Goal: Information Seeking & Learning: Learn about a topic

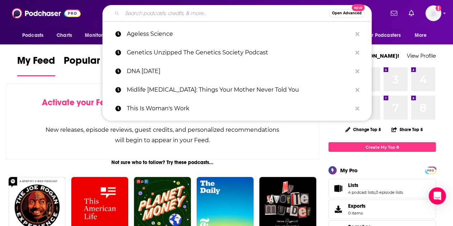
click at [170, 16] on input "Search podcasts, credits, & more..." at bounding box center [225, 13] width 207 height 11
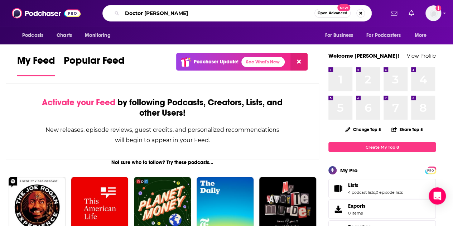
type input "Doctor [PERSON_NAME]"
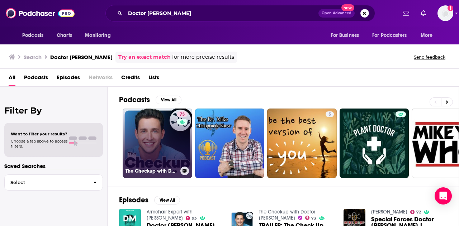
click at [167, 140] on link "73 The Checkup with Doctor Mike" at bounding box center [158, 144] width 70 height 70
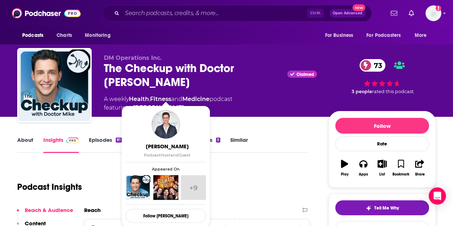
drag, startPoint x: 204, startPoint y: 93, endPoint x: 191, endPoint y: 93, distance: 12.5
click at [191, 104] on span "featuring Dr. Mikhail Varshavski" at bounding box center [168, 108] width 129 height 9
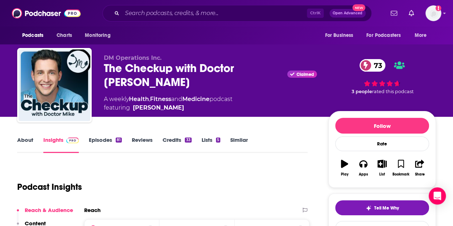
click at [209, 104] on span "featuring Dr. Mikhail Varshavski" at bounding box center [168, 108] width 129 height 9
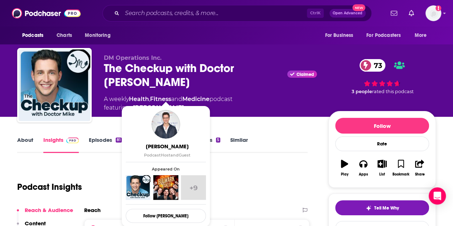
click at [205, 104] on span "featuring Dr. Mikhail Varshavski" at bounding box center [168, 108] width 129 height 9
click at [184, 104] on link "Dr. Mikhail Varshavski" at bounding box center [158, 108] width 51 height 9
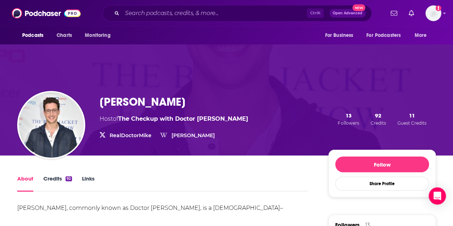
drag, startPoint x: 186, startPoint y: 108, endPoint x: 172, endPoint y: 109, distance: 14.0
click at [172, 109] on div "Dr. Mikhail Varshavski Host of The Checkup with Doctor Mike RealDoctorMike Real…" at bounding box center [268, 119] width 337 height 48
click at [172, 109] on h1 "Dr. Mikhail Varshavski" at bounding box center [143, 102] width 86 height 14
drag, startPoint x: 159, startPoint y: 104, endPoint x: 219, endPoint y: 106, distance: 60.7
click at [219, 106] on div "Dr. Mikhail Varshavski Host of The Checkup with Doctor Mike RealDoctorMike Real…" at bounding box center [268, 119] width 337 height 48
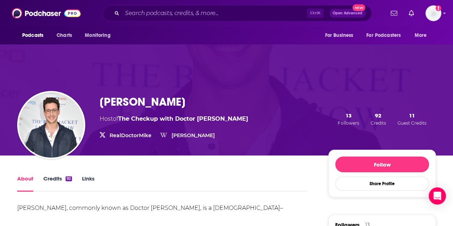
copy h1 "Varshavski"
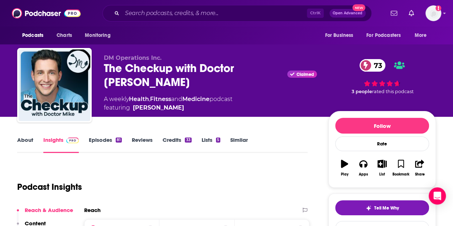
click at [237, 141] on link "Similar" at bounding box center [240, 145] width 18 height 16
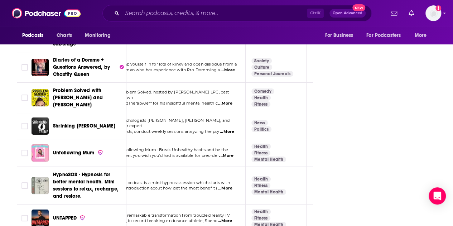
scroll to position [0, 13]
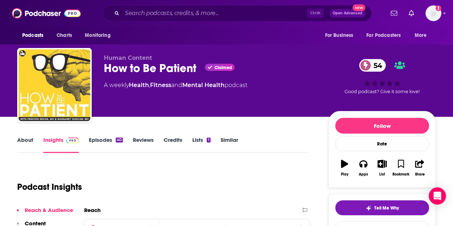
click at [104, 140] on link "Episodes 40" at bounding box center [106, 145] width 34 height 16
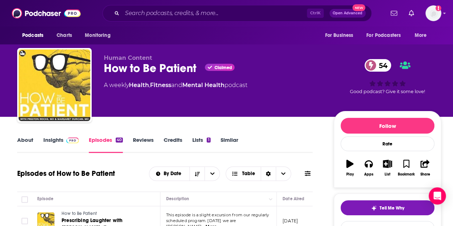
click at [47, 142] on link "Insights" at bounding box center [60, 145] width 35 height 16
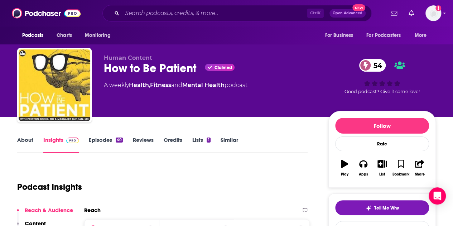
click at [21, 140] on link "About" at bounding box center [25, 145] width 16 height 16
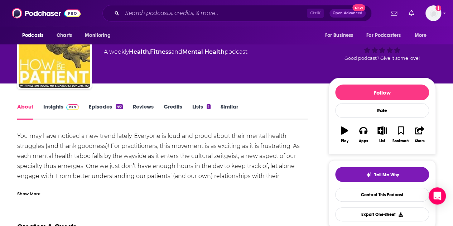
scroll to position [34, 0]
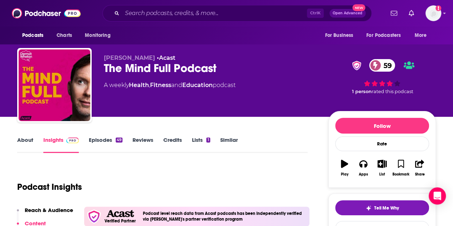
click at [21, 143] on link "About" at bounding box center [25, 145] width 16 height 16
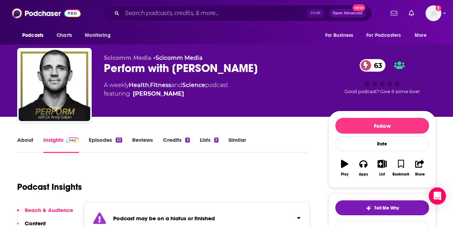
click at [241, 142] on link "Similar" at bounding box center [238, 145] width 18 height 16
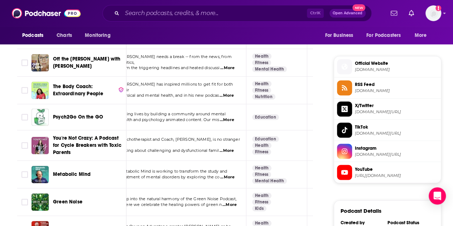
scroll to position [553, 0]
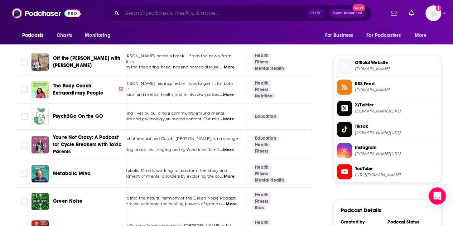
click at [149, 16] on input "Search podcasts, credits, & more..." at bounding box center [214, 13] width 185 height 11
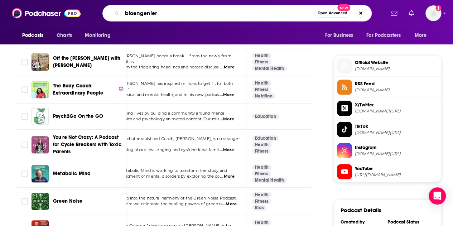
click at [149, 16] on input "bioengenier" at bounding box center [218, 13] width 193 height 11
type input "bioengineer"
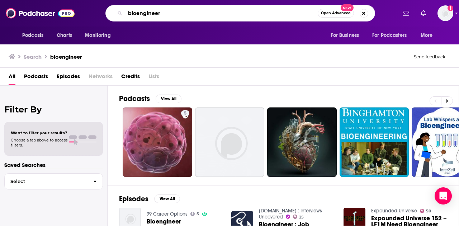
drag, startPoint x: 180, startPoint y: 14, endPoint x: 79, endPoint y: -5, distance: 102.2
click at [79, 0] on html "Podcasts Charts Monitoring bioengineer Open Advanced New For Business For Podca…" at bounding box center [229, 113] width 459 height 226
type input "genetics"
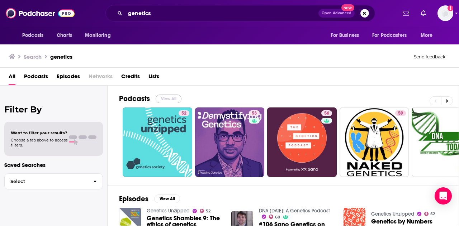
click at [168, 101] on button "View All" at bounding box center [169, 99] width 26 height 9
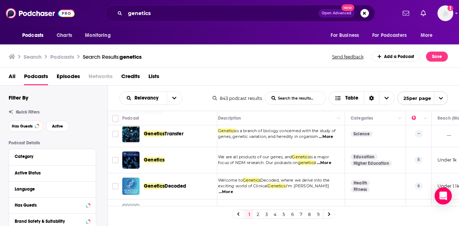
scroll to position [546, 5]
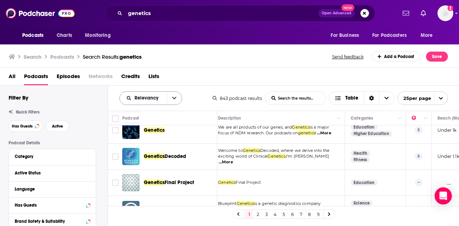
click at [172, 100] on icon "open menu" at bounding box center [174, 98] width 4 height 5
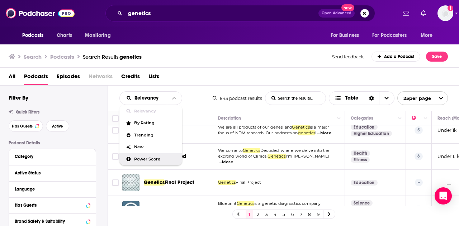
click at [146, 158] on span "Power Score" at bounding box center [155, 159] width 42 height 4
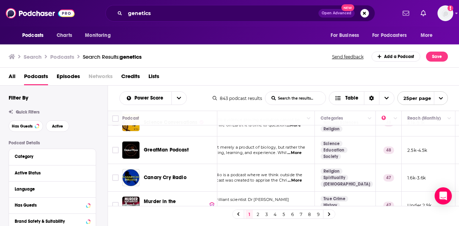
scroll to position [604, 35]
click at [257, 214] on link "2" at bounding box center [257, 214] width 7 height 9
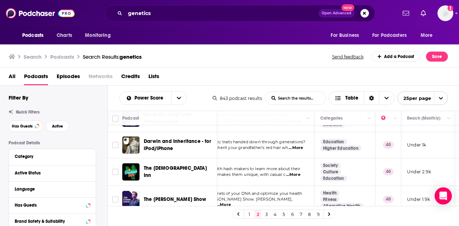
scroll to position [614, 35]
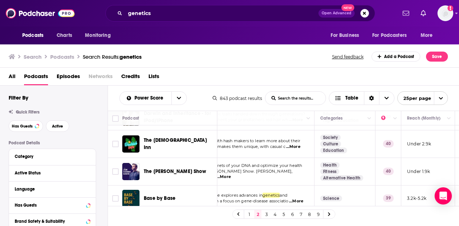
click at [266, 217] on link "3" at bounding box center [266, 214] width 7 height 9
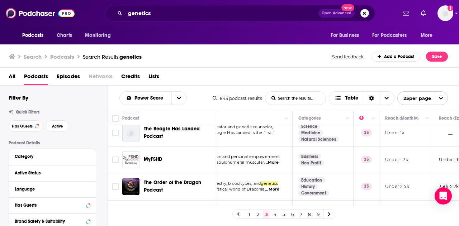
scroll to position [343, 57]
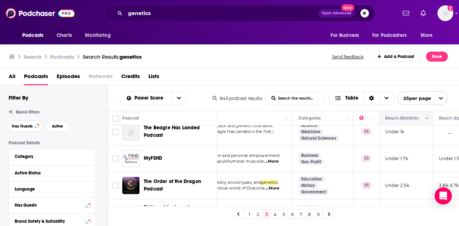
click at [392, 119] on button "Move" at bounding box center [405, 118] width 42 height 9
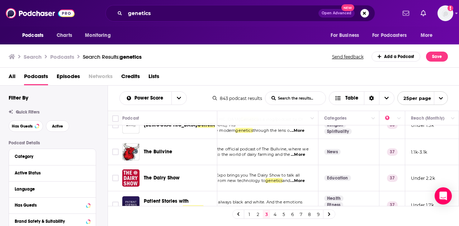
scroll to position [0, 32]
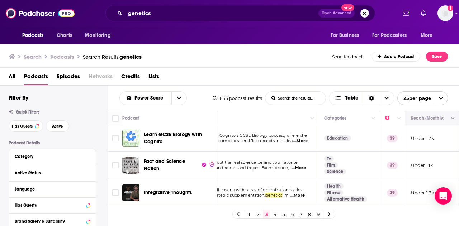
click at [440, 120] on button "Move" at bounding box center [431, 118] width 42 height 9
click at [451, 119] on icon "Column Actions" at bounding box center [453, 119] width 4 height 4
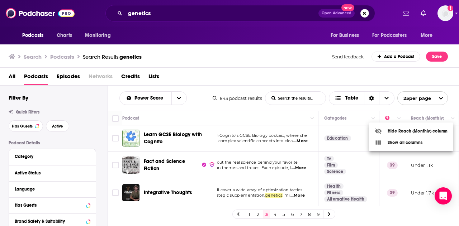
click at [431, 120] on div at bounding box center [229, 113] width 459 height 226
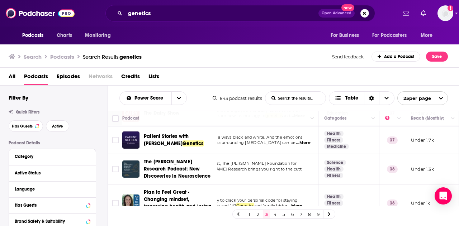
scroll to position [291, 32]
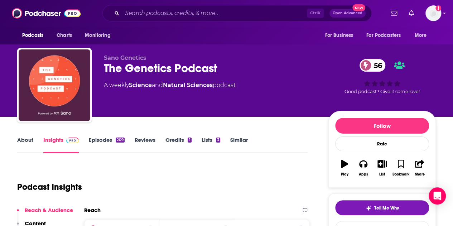
click at [19, 139] on link "About" at bounding box center [25, 145] width 16 height 16
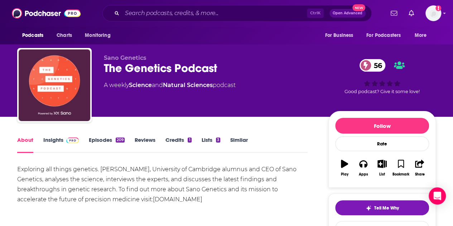
click at [101, 137] on link "Episodes 209" at bounding box center [107, 145] width 36 height 16
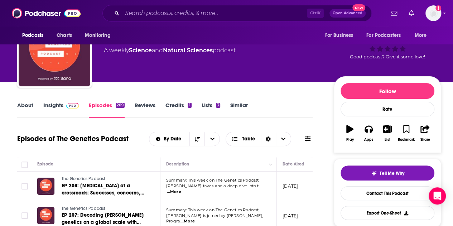
scroll to position [35, 0]
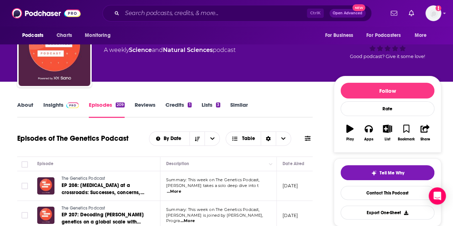
click at [56, 111] on link "Insights" at bounding box center [60, 109] width 35 height 16
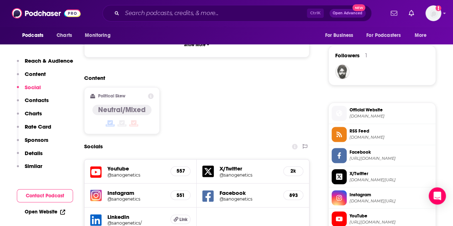
scroll to position [506, 0]
click at [180, 168] on h5 "557" at bounding box center [181, 171] width 8 height 6
click at [115, 165] on h5 "Youtube" at bounding box center [136, 168] width 57 height 7
click at [95, 165] on icon at bounding box center [95, 171] width 11 height 13
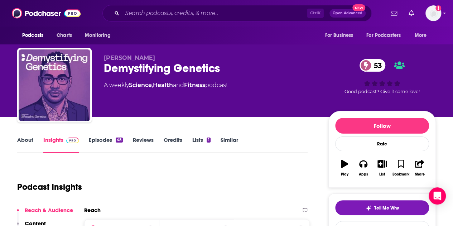
click at [101, 141] on link "Episodes 48" at bounding box center [106, 145] width 34 height 16
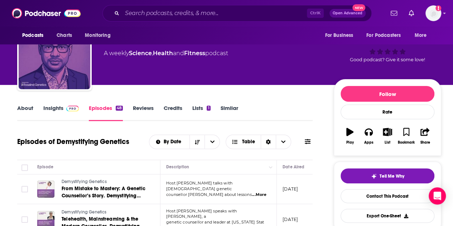
scroll to position [3, 0]
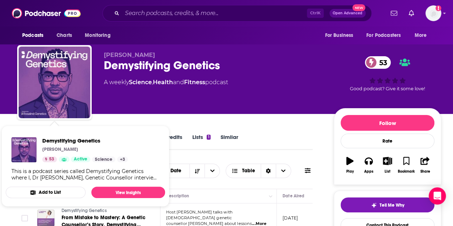
click at [13, 134] on div "Demystifying Genetics Matt Burgess 53 Active Science + 3 This is a podcast seri…" at bounding box center [86, 159] width 160 height 55
click at [0, 110] on div "Matt Burgess Demystifying Genetics 53 A weekly Science , Health and Fitness pod…" at bounding box center [229, 55] width 459 height 117
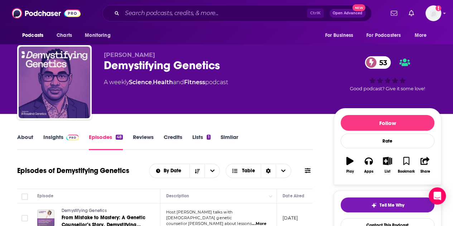
click at [23, 138] on link "About" at bounding box center [25, 142] width 16 height 16
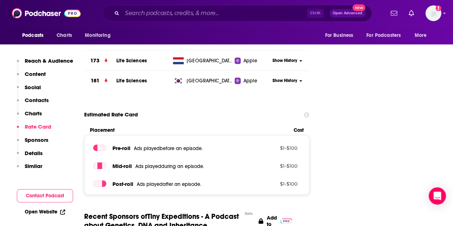
scroll to position [861, 0]
click at [62, 214] on icon at bounding box center [62, 212] width 5 height 5
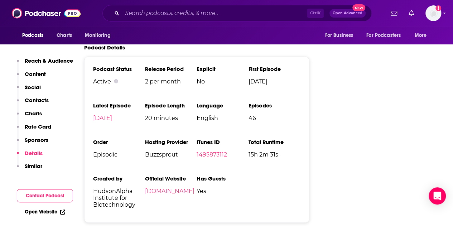
scroll to position [1093, 0]
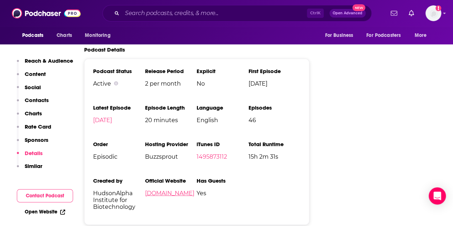
click at [170, 190] on link "tinyexpeditions.org" at bounding box center [169, 193] width 49 height 7
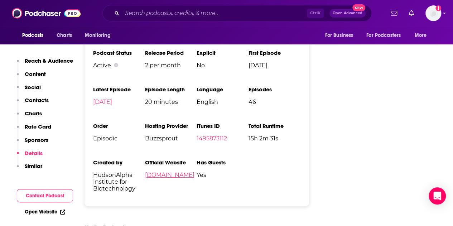
scroll to position [1112, 0]
drag, startPoint x: 133, startPoint y: 160, endPoint x: 89, endPoint y: 135, distance: 51.2
click at [89, 135] on div "Podcast Status Active Release Period 2 per month Explicit No First Episode Jan …" at bounding box center [196, 123] width 225 height 166
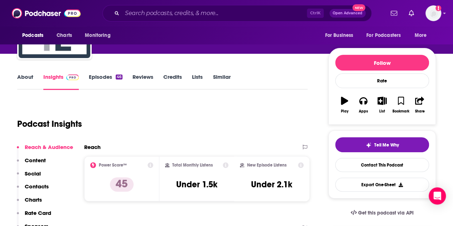
scroll to position [0, 0]
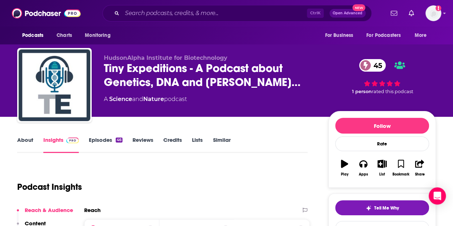
click at [24, 139] on link "About" at bounding box center [25, 145] width 16 height 16
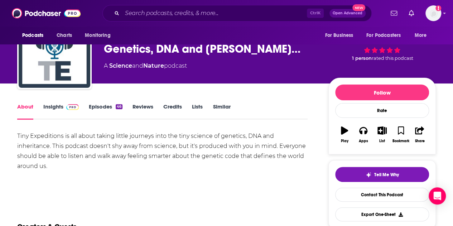
scroll to position [32, 0]
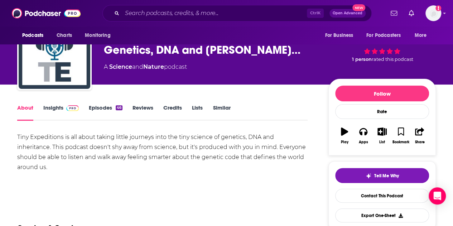
click at [93, 113] on link "Episodes 46" at bounding box center [106, 112] width 34 height 16
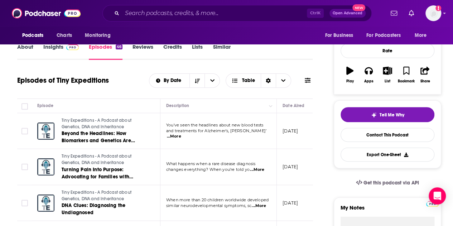
click at [54, 56] on link "Insights" at bounding box center [60, 51] width 35 height 16
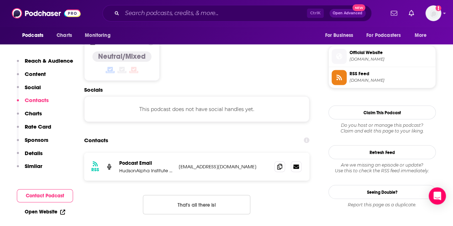
scroll to position [571, 0]
click at [282, 161] on span at bounding box center [280, 166] width 11 height 11
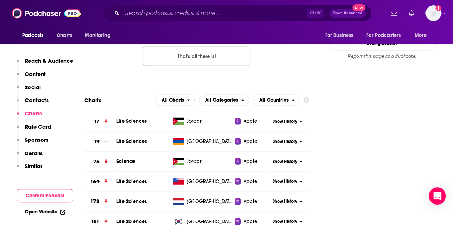
scroll to position [720, 0]
click at [135, 118] on span "Life Sciences" at bounding box center [132, 121] width 30 height 6
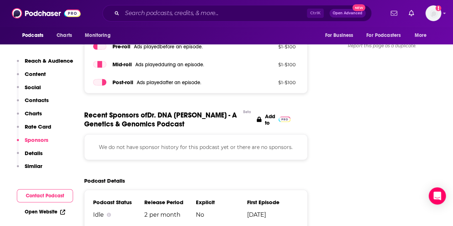
scroll to position [788, 0]
drag, startPoint x: 258, startPoint y: 161, endPoint x: 165, endPoint y: 170, distance: 93.6
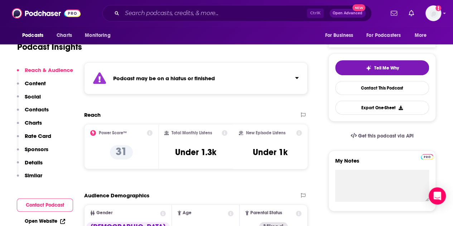
scroll to position [0, 0]
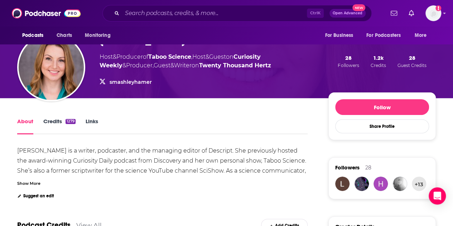
scroll to position [62, 0]
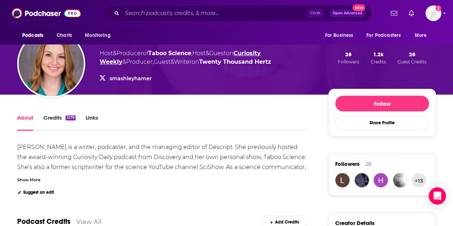
click at [256, 52] on link "Curiosity Weekly" at bounding box center [180, 57] width 161 height 15
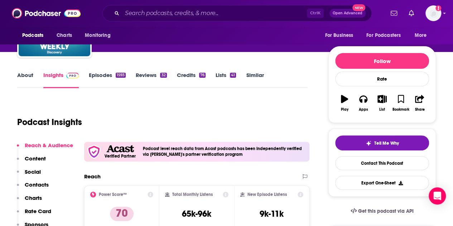
scroll to position [65, 0]
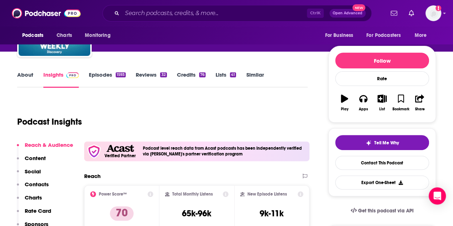
click at [109, 73] on link "Episodes 1593" at bounding box center [107, 79] width 37 height 16
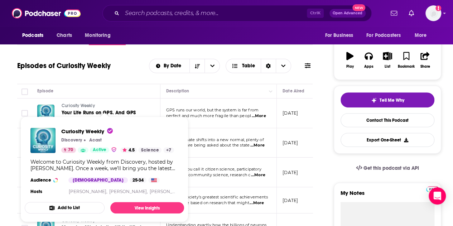
scroll to position [108, 0]
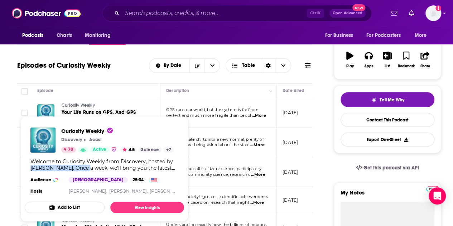
drag, startPoint x: 90, startPoint y: 166, endPoint x: 30, endPoint y: 167, distance: 59.9
click at [30, 167] on div "Curiosity Weekly Discovery Acast 70 Active 4.5 Science + 7 Welcome to Curiosity…" at bounding box center [105, 162] width 160 height 80
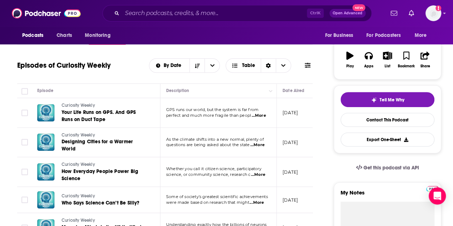
click at [212, 172] on span "science, or community science, research c" at bounding box center [208, 174] width 84 height 5
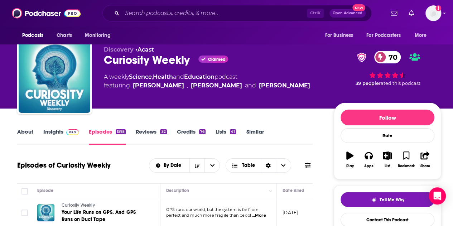
scroll to position [5, 0]
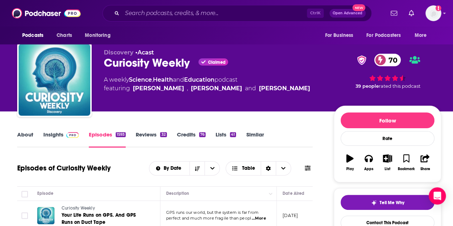
click at [47, 141] on link "Insights" at bounding box center [60, 139] width 35 height 16
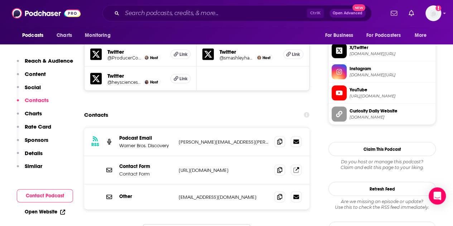
scroll to position [698, 0]
click at [281, 167] on icon at bounding box center [279, 170] width 5 height 6
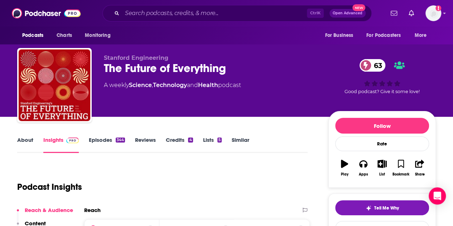
click at [112, 148] on link "Episodes 344" at bounding box center [107, 145] width 36 height 16
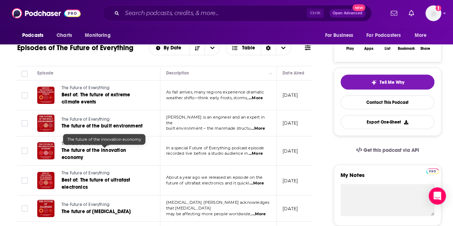
scroll to position [126, 0]
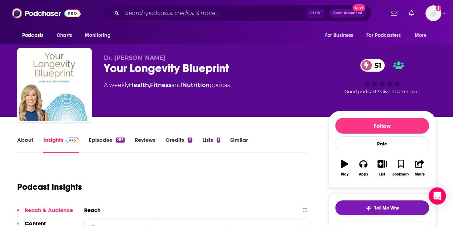
click at [95, 141] on link "Episodes 283" at bounding box center [107, 145] width 36 height 16
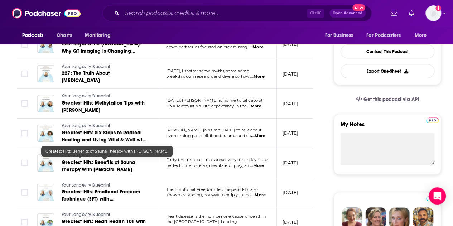
scroll to position [177, 0]
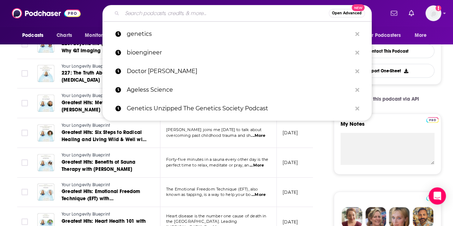
click at [231, 15] on input "Search podcasts, credits, & more..." at bounding box center [225, 13] width 207 height 11
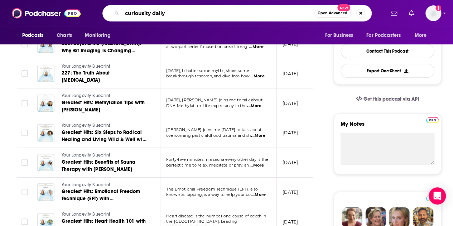
click at [142, 12] on input "curiousity daily" at bounding box center [218, 13] width 193 height 11
type input "curiosity daily"
click at [232, 18] on input "curiosity daily" at bounding box center [218, 13] width 193 height 11
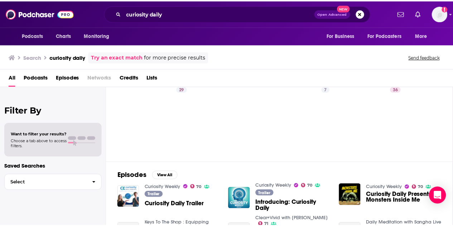
scroll to position [25, 0]
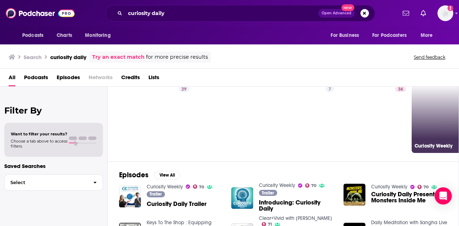
click at [426, 122] on link "70 Curiosity Weekly" at bounding box center [447, 119] width 70 height 70
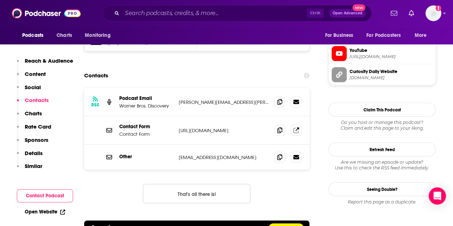
scroll to position [737, 0]
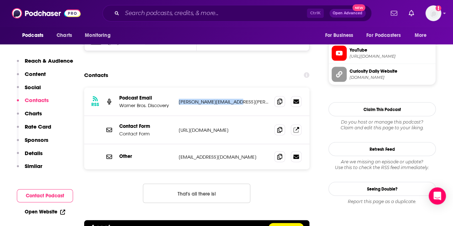
drag, startPoint x: 217, startPoint y: 81, endPoint x: 180, endPoint y: 77, distance: 37.1
click at [180, 99] on p "[PERSON_NAME][EMAIL_ADDRESS][PERSON_NAME][DOMAIN_NAME]" at bounding box center [224, 102] width 90 height 6
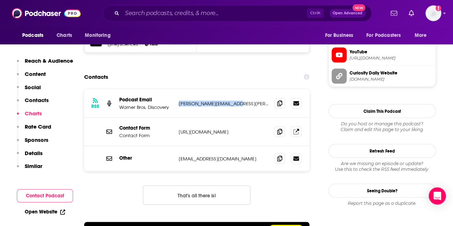
scroll to position [703, 0]
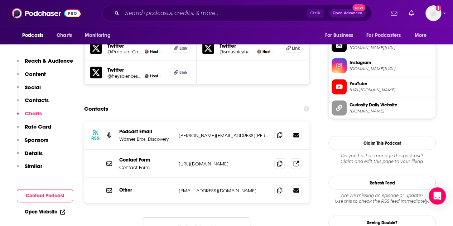
click at [281, 122] on div "RSS Podcast Email Warner Bros. Discovery [PERSON_NAME][EMAIL_ADDRESS][PERSON_NA…" at bounding box center [196, 136] width 225 height 28
click at [280, 132] on icon at bounding box center [279, 135] width 5 height 6
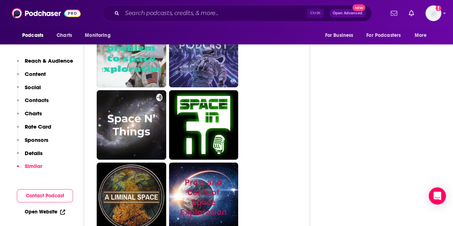
scroll to position [2398, 0]
